Goal: Task Accomplishment & Management: Manage account settings

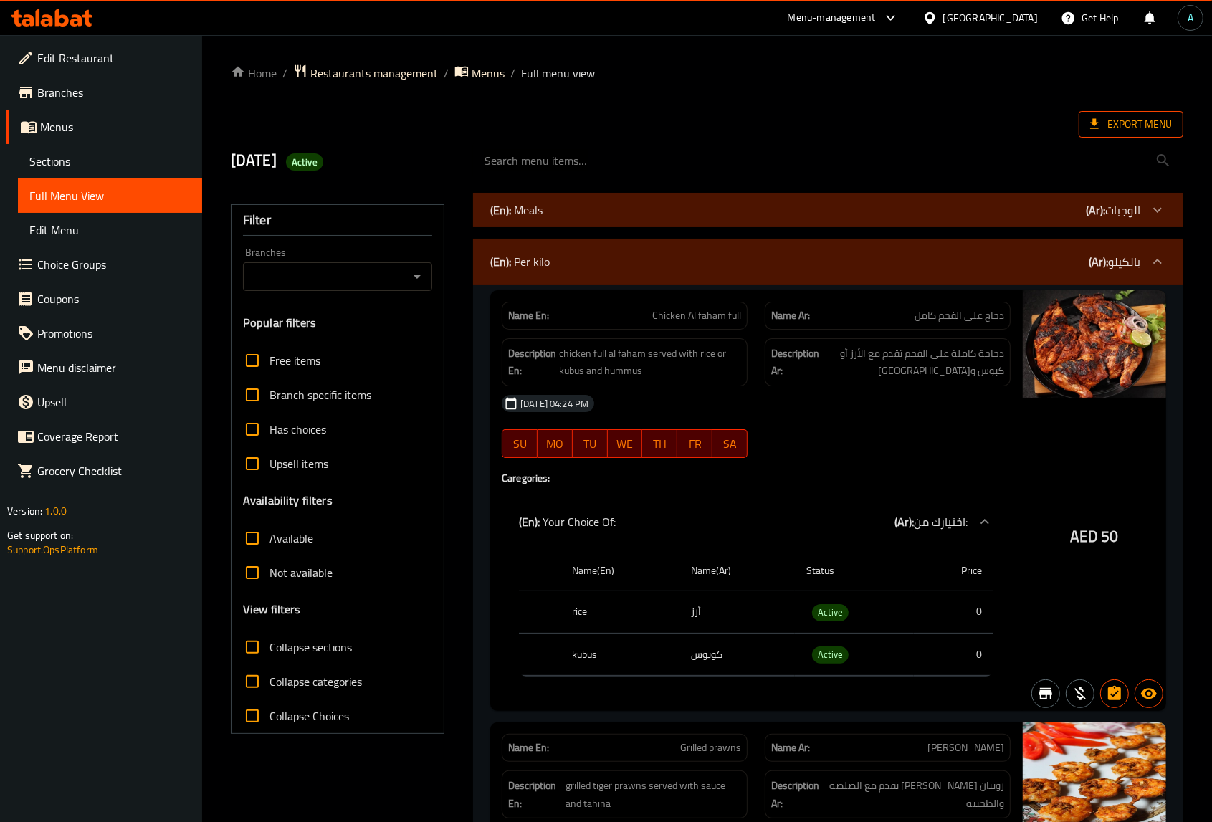
click at [1125, 123] on span "Export Menu" at bounding box center [1131, 124] width 82 height 18
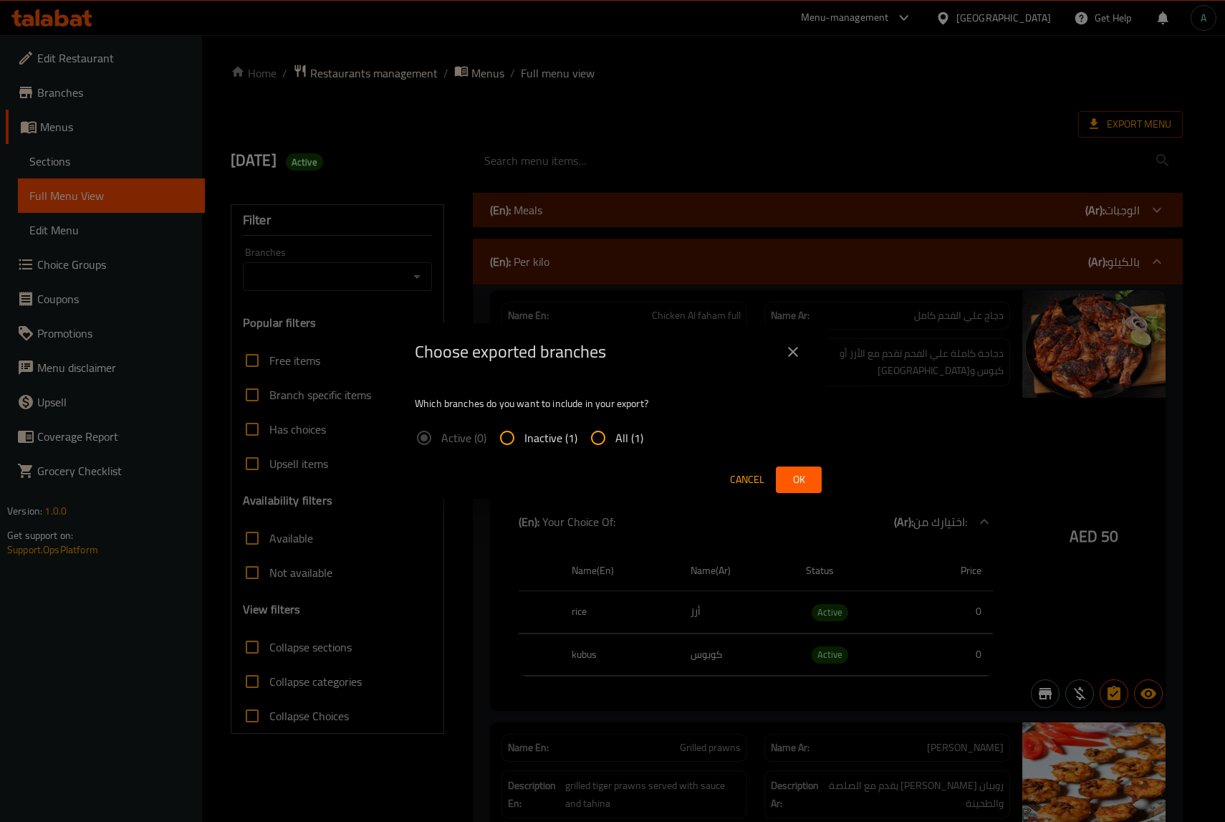
click at [618, 441] on span "All (1)" at bounding box center [630, 437] width 28 height 17
click at [616, 441] on input "All (1)" at bounding box center [598, 438] width 34 height 34
radio input "true"
click at [806, 477] on span "Ok" at bounding box center [799, 480] width 23 height 18
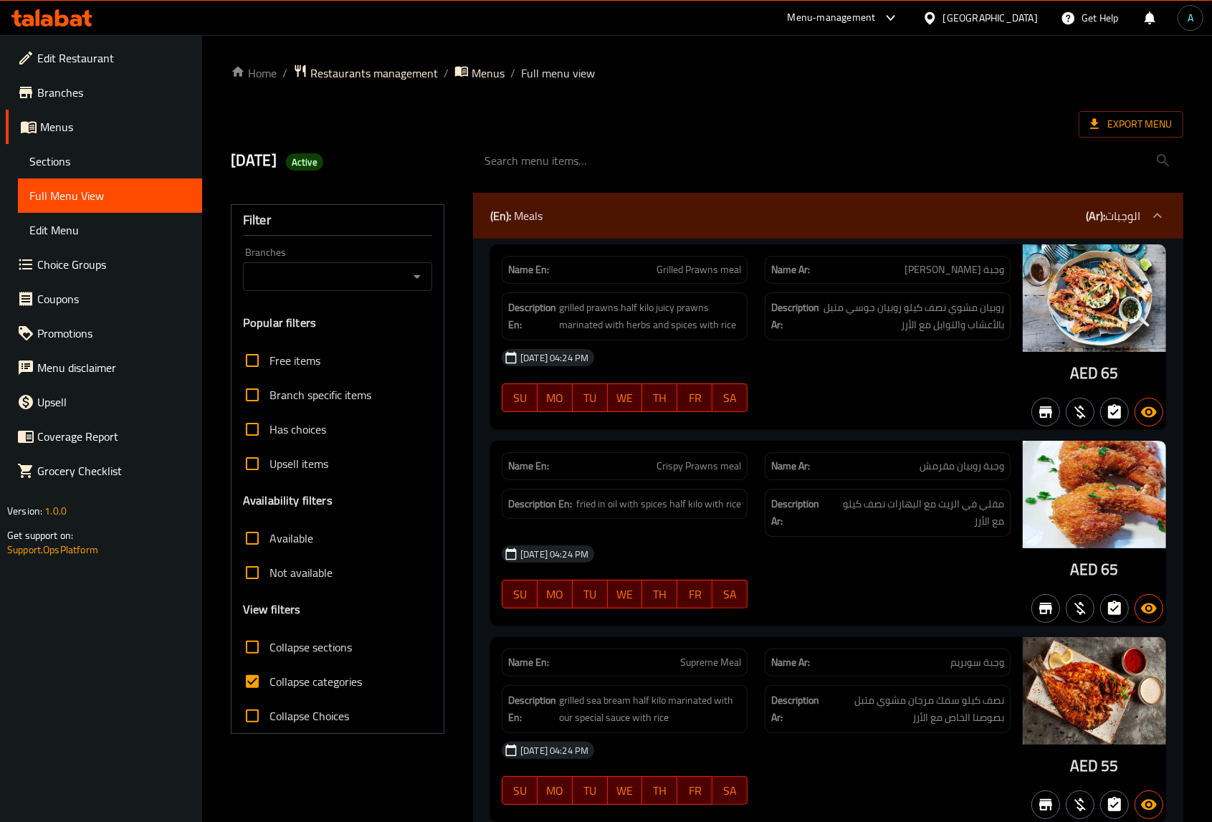
click at [312, 685] on span "Collapse categories" at bounding box center [315, 681] width 92 height 17
click at [269, 685] on input "Collapse categories" at bounding box center [252, 681] width 34 height 34
checkbox input "false"
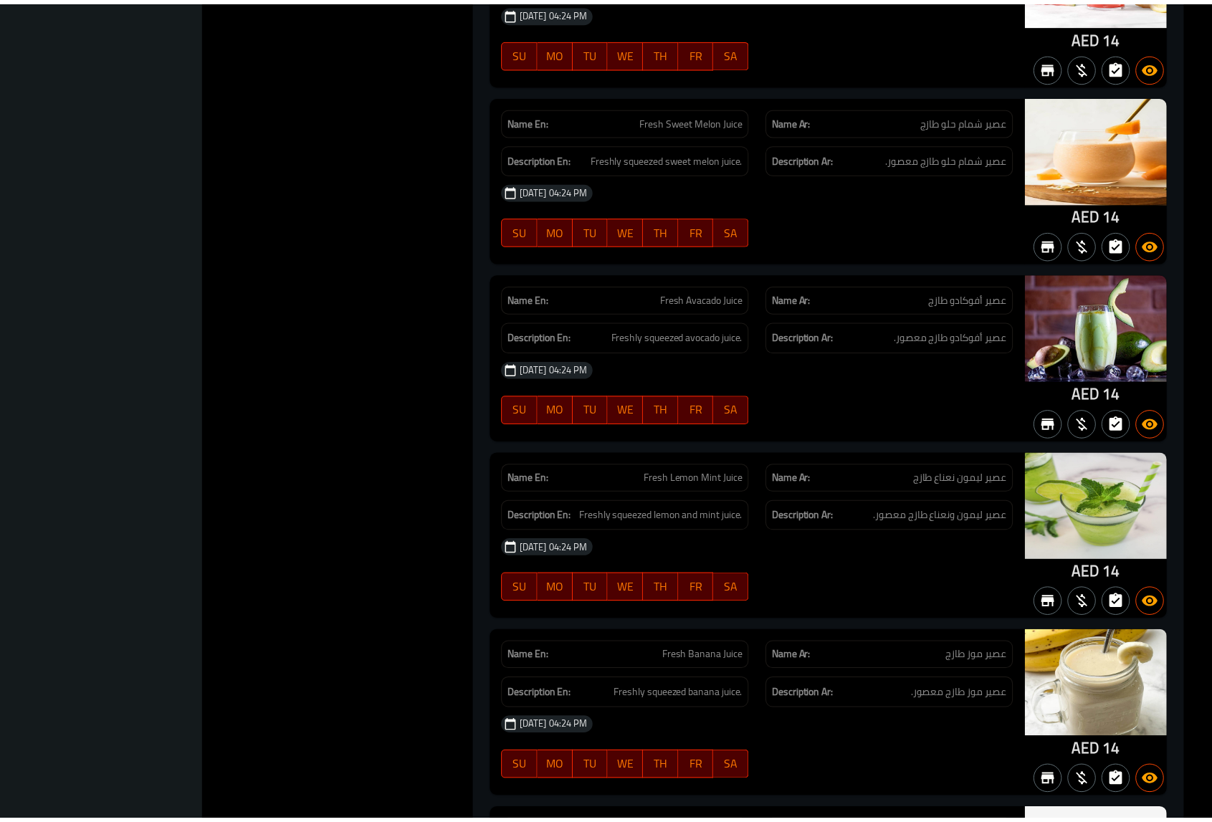
scroll to position [9047, 0]
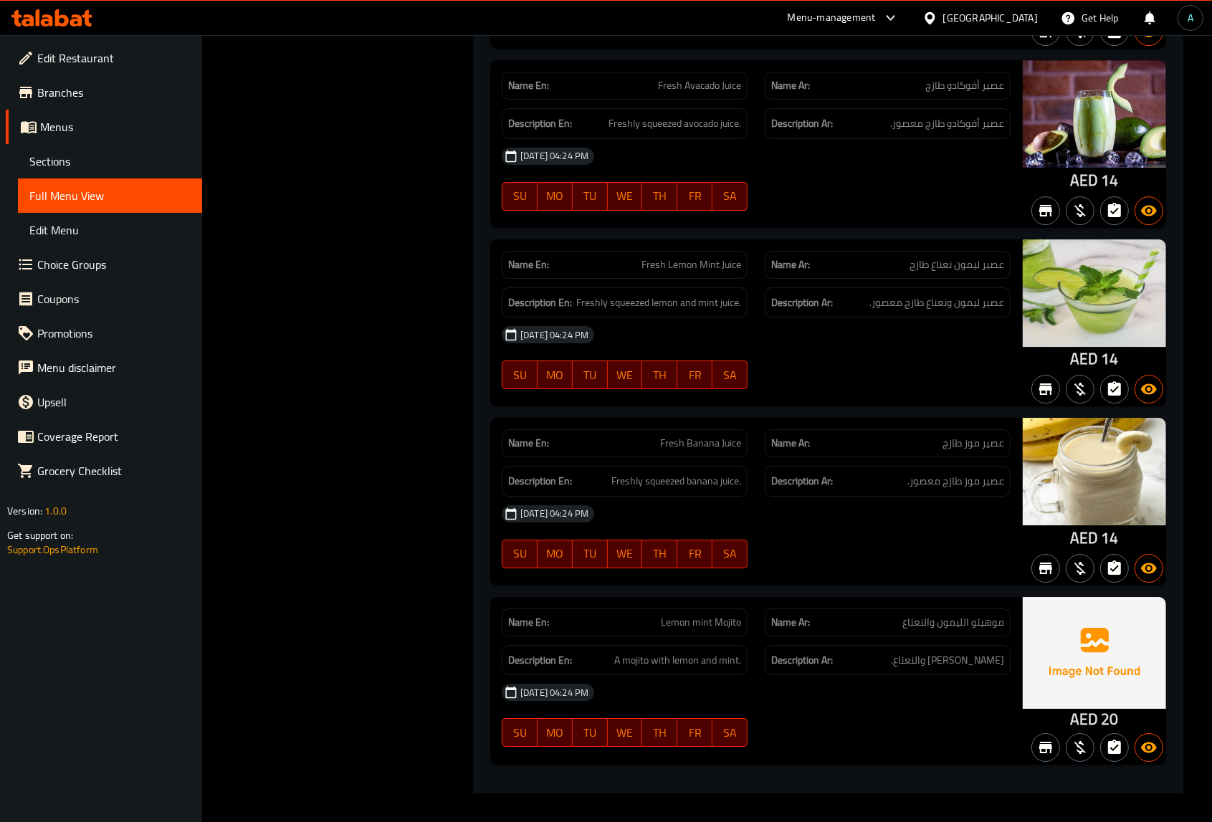
click at [67, 16] on icon at bounding box center [62, 17] width 14 height 17
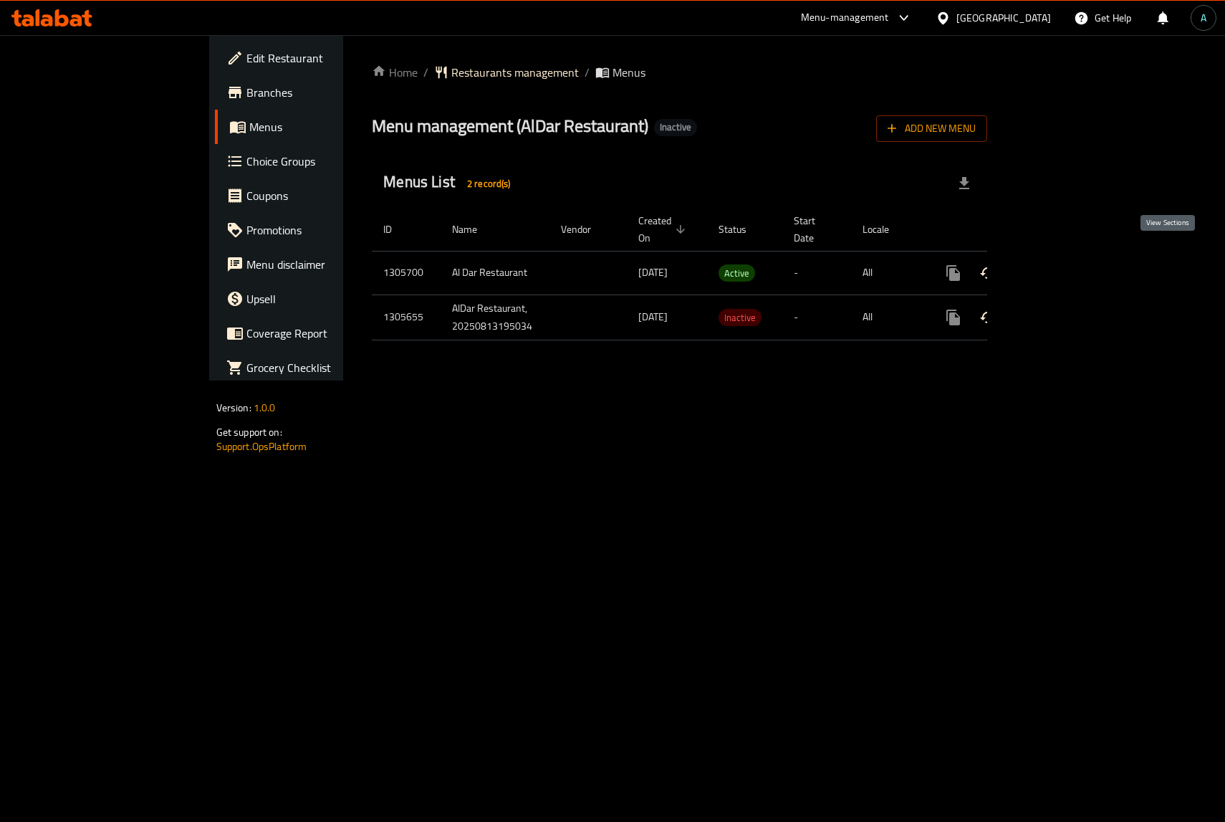
click at [1066, 264] on icon "enhanced table" at bounding box center [1056, 272] width 17 height 17
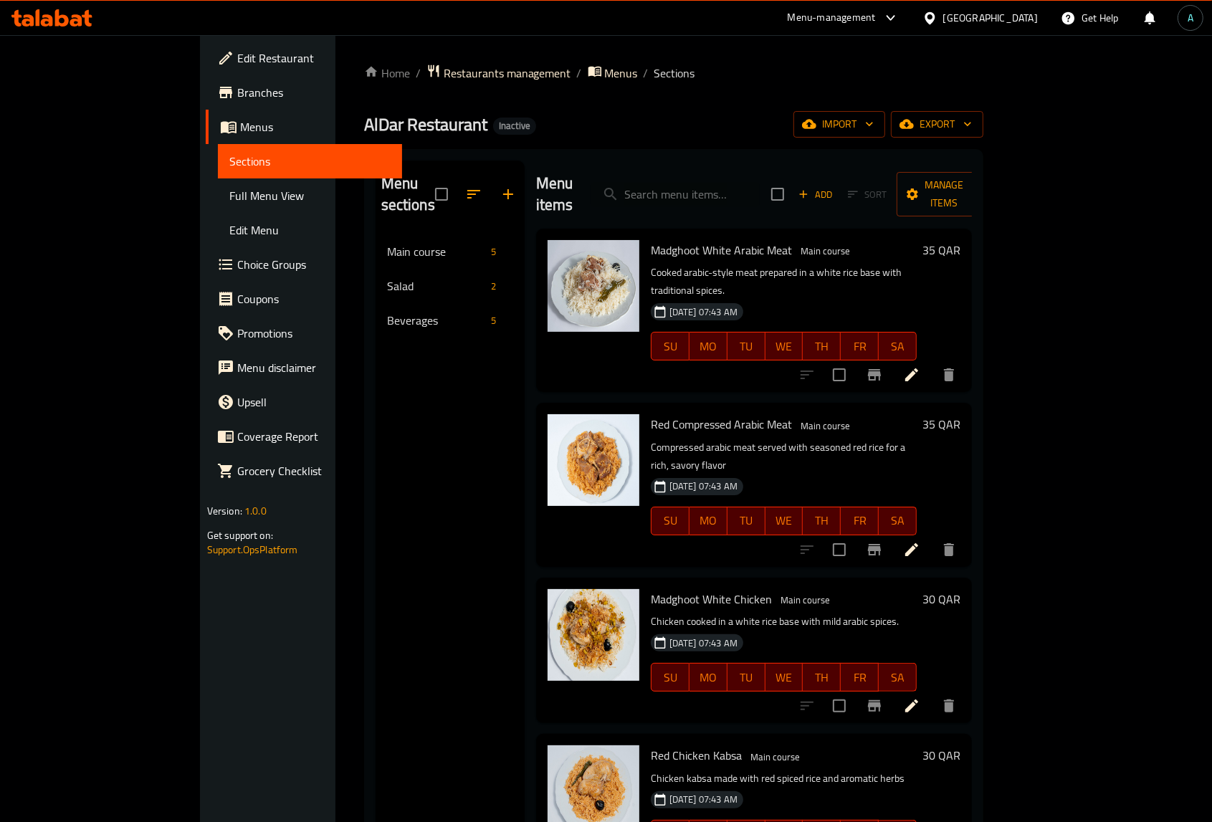
click at [218, 206] on link "Full Menu View" at bounding box center [310, 195] width 184 height 34
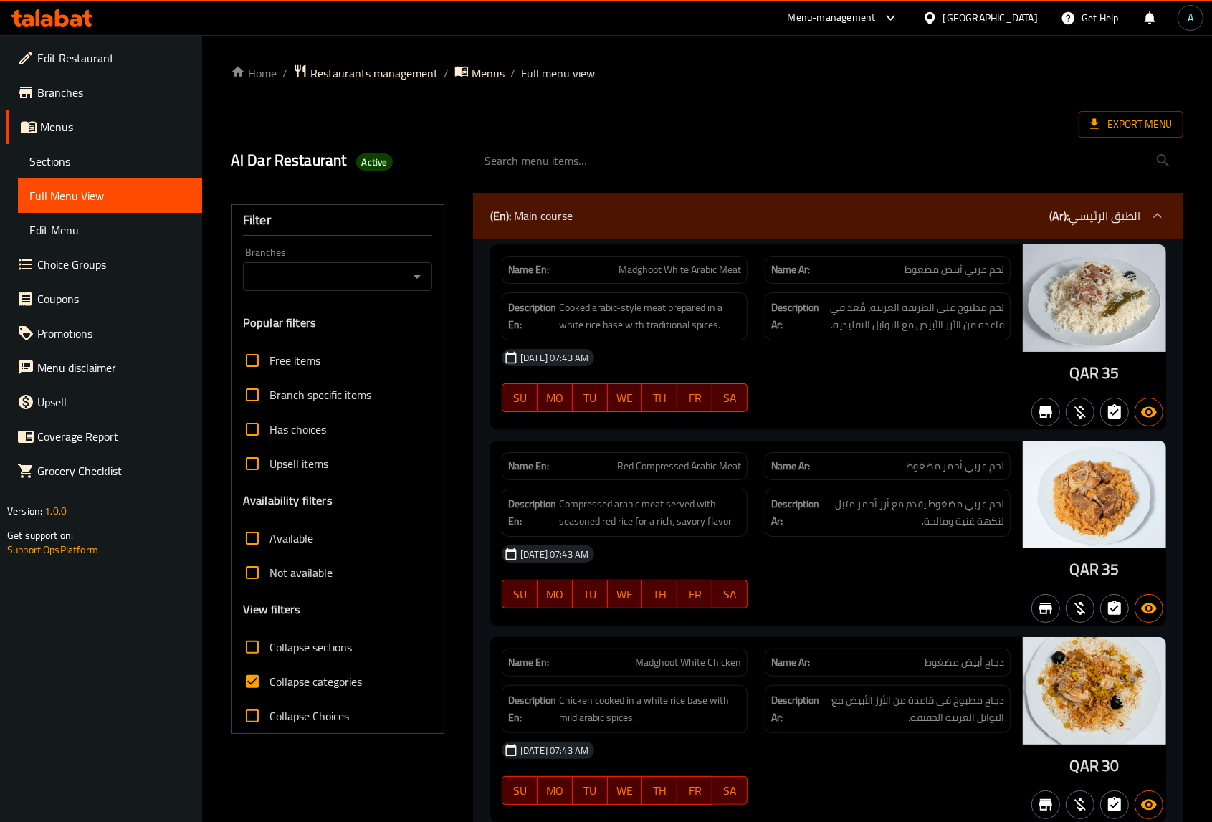
click at [303, 674] on span "Collapse categories" at bounding box center [315, 681] width 92 height 17
click at [269, 674] on input "Collapse categories" at bounding box center [252, 681] width 34 height 34
checkbox input "false"
click at [1123, 138] on span "Export Menu" at bounding box center [1130, 124] width 105 height 27
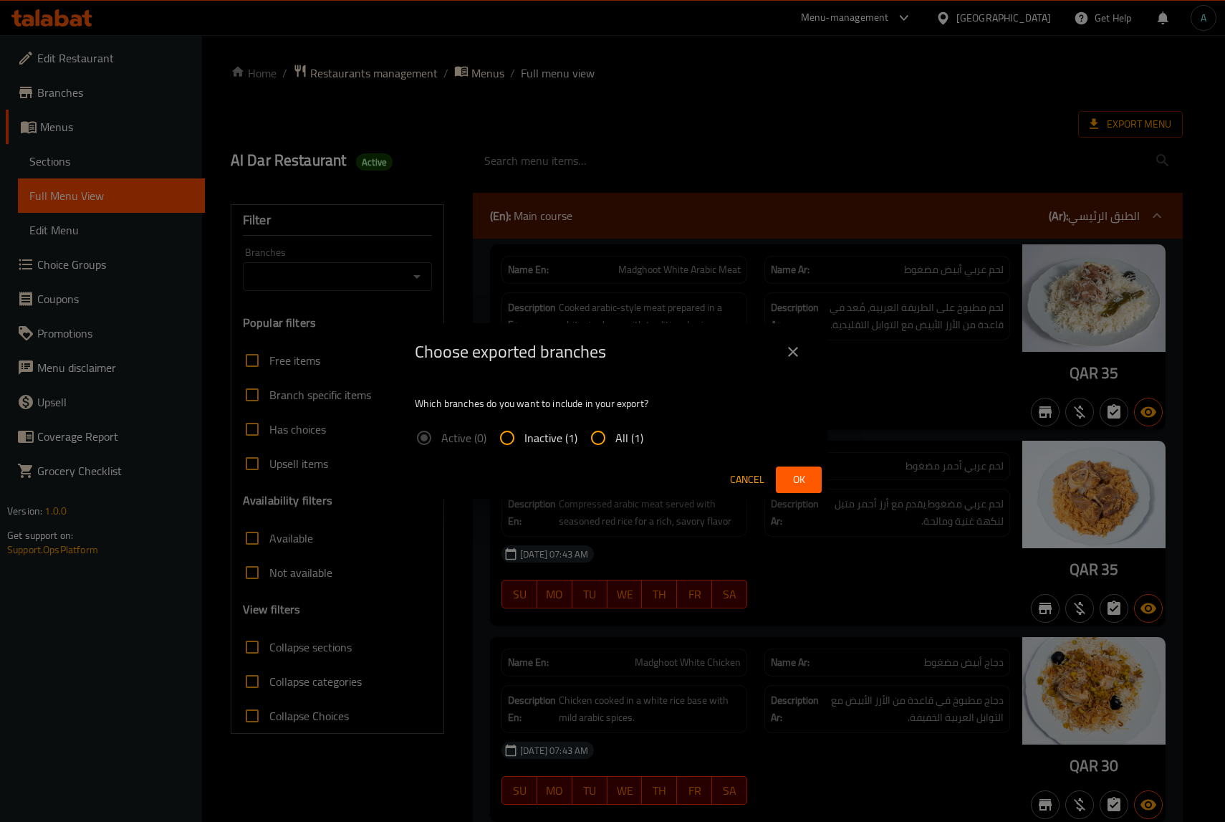
click at [620, 429] on span "All (1)" at bounding box center [630, 437] width 28 height 17
click at [616, 427] on input "All (1)" at bounding box center [598, 438] width 34 height 34
radio input "true"
click at [805, 475] on span "Ok" at bounding box center [799, 480] width 23 height 18
